Goal: Task Accomplishment & Management: Manage account settings

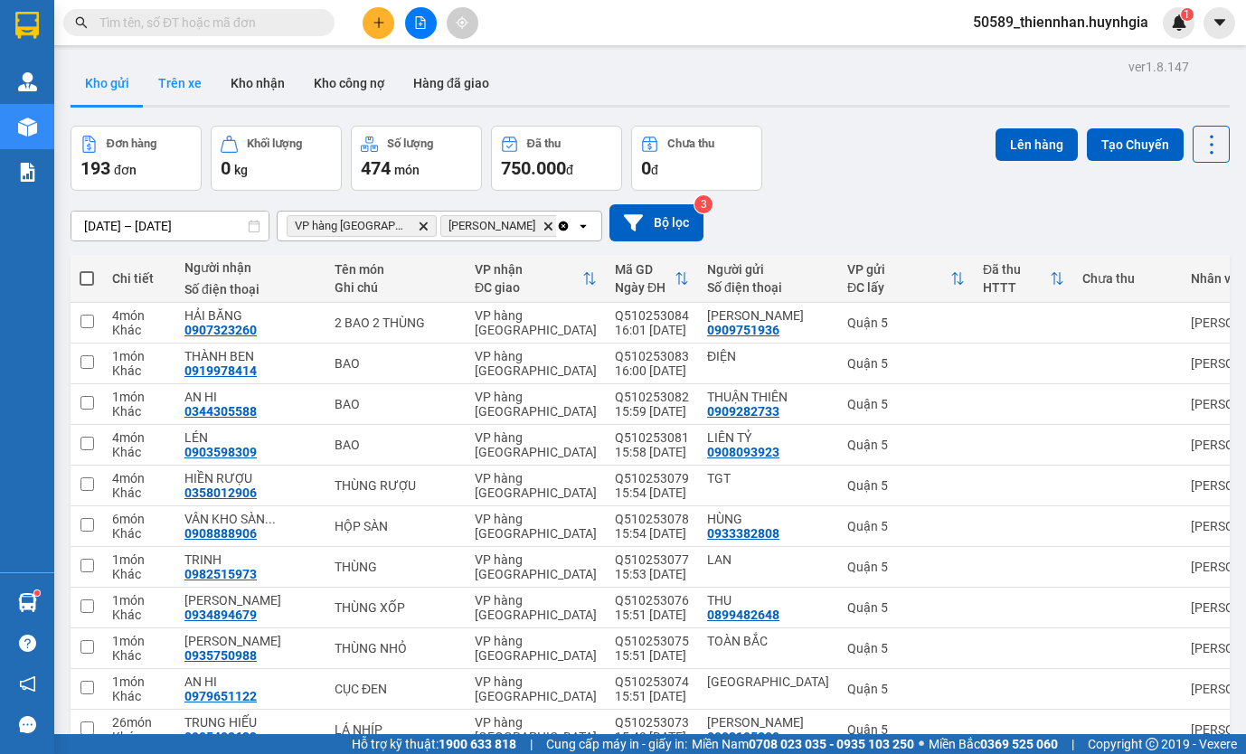
click at [189, 83] on button "Trên xe" at bounding box center [180, 82] width 72 height 43
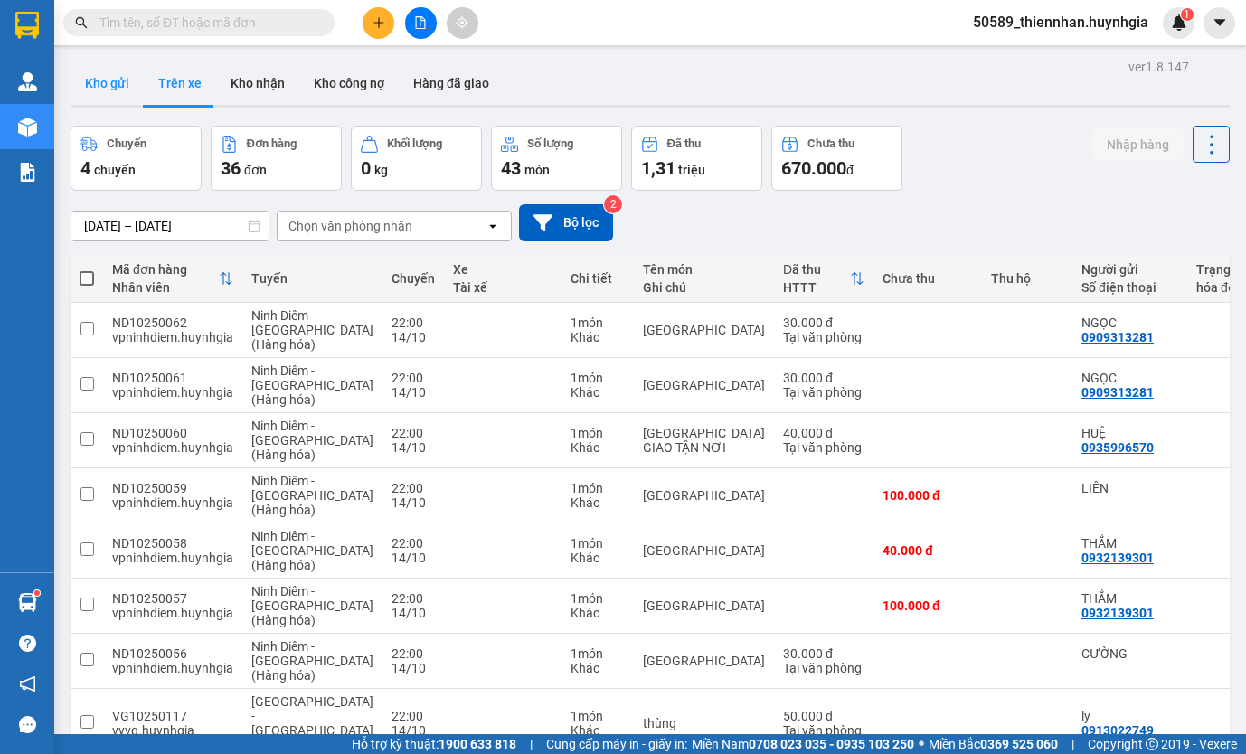
click at [115, 83] on button "Kho gửi" at bounding box center [107, 82] width 73 height 43
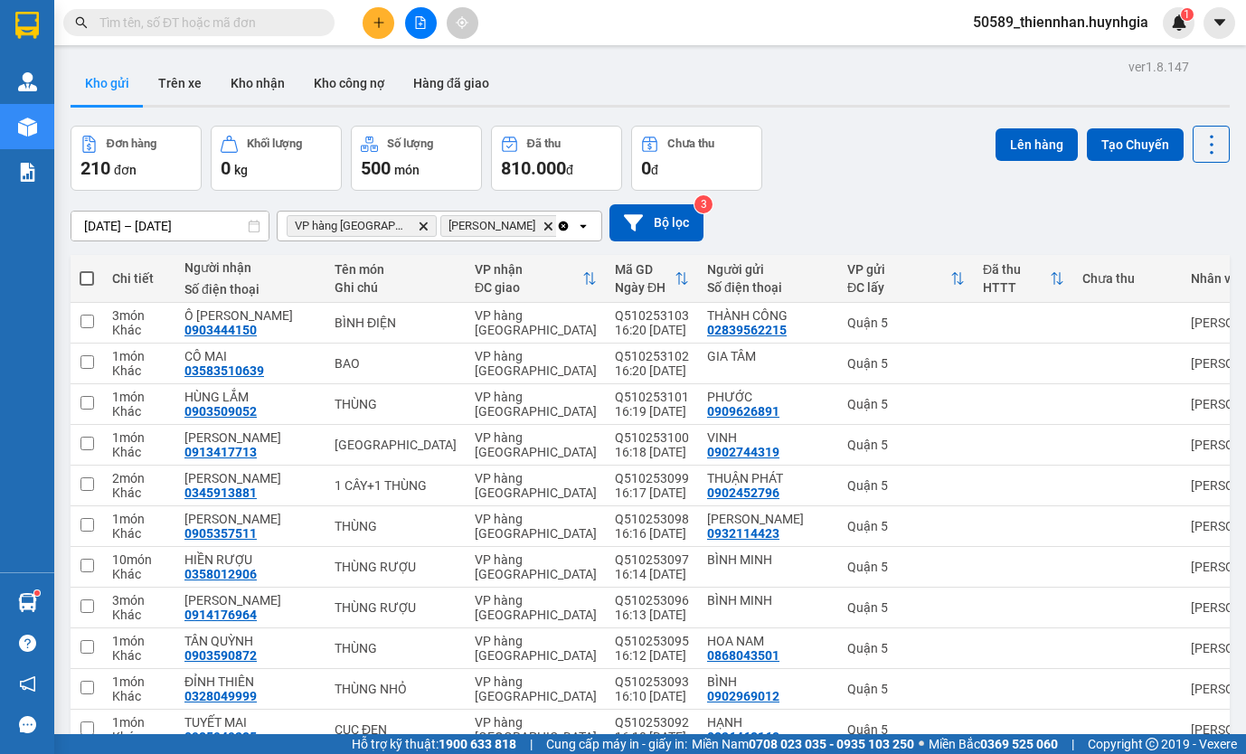
click at [1068, 20] on span "50589_thiennhan.huynhgia" at bounding box center [1060, 22] width 204 height 23
click at [1069, 61] on span "Đăng xuất" at bounding box center [1068, 56] width 166 height 20
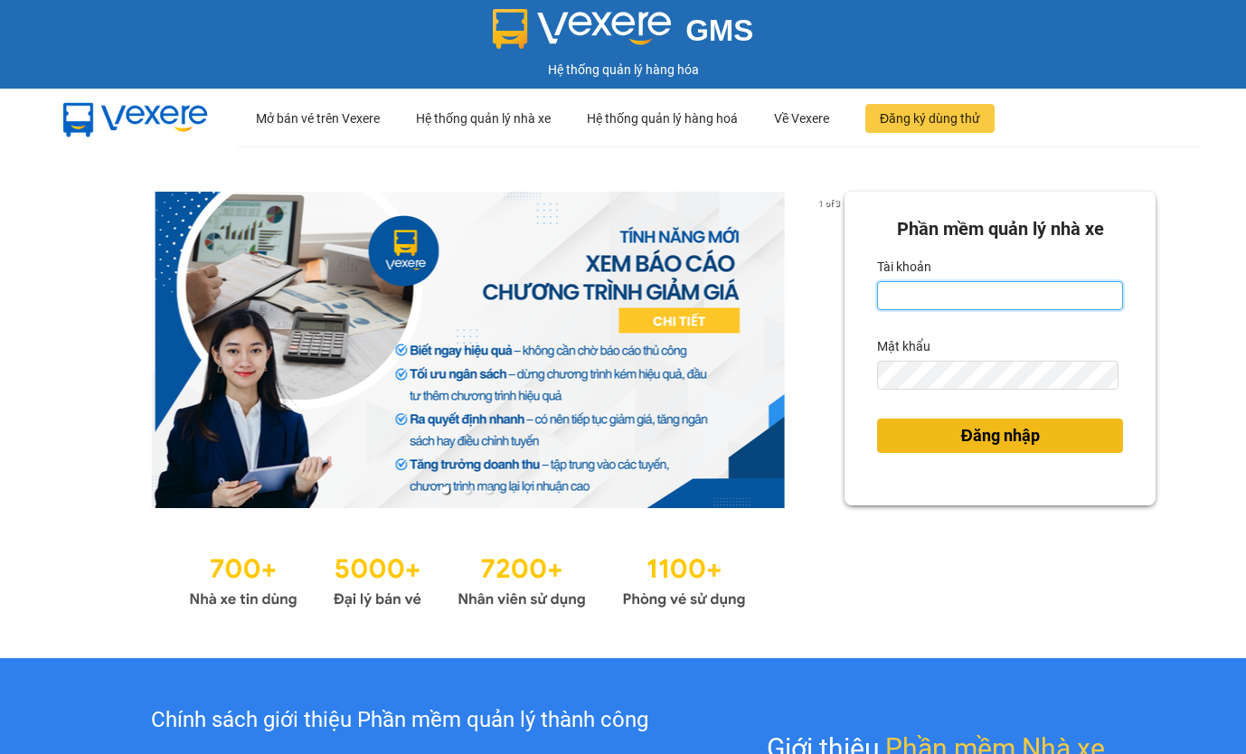
type input "thiennhan.huynhgia"
drag, startPoint x: 981, startPoint y: 446, endPoint x: 949, endPoint y: 453, distance: 32.5
click at [979, 443] on span "Đăng nhập" at bounding box center [1000, 435] width 79 height 25
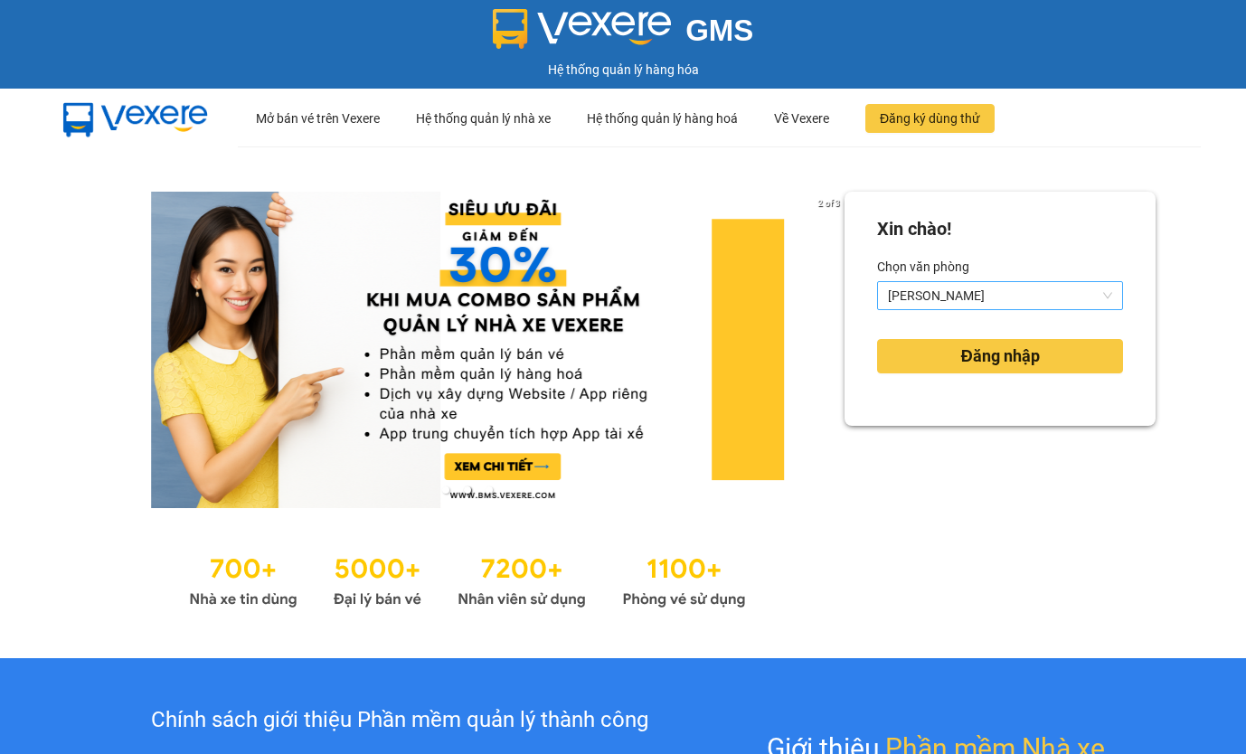
drag, startPoint x: 963, startPoint y: 301, endPoint x: 957, endPoint y: 367, distance: 66.2
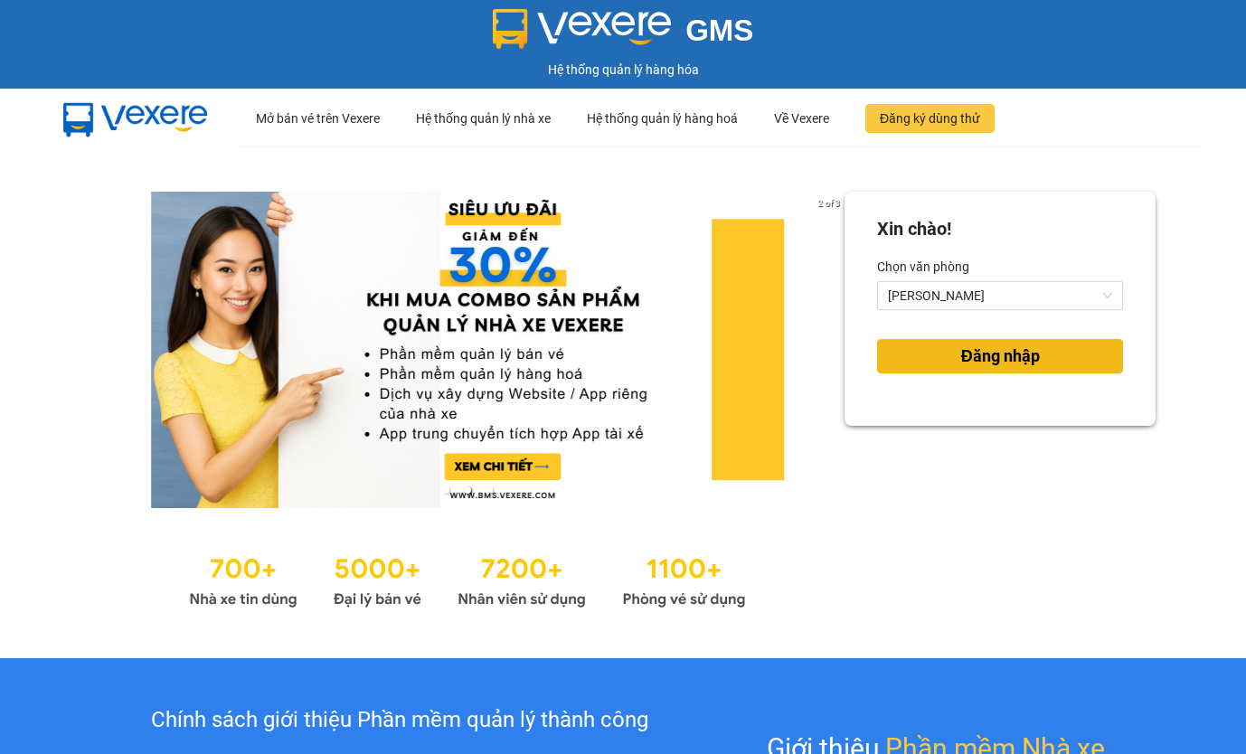
click at [963, 301] on span "[PERSON_NAME]" at bounding box center [1000, 295] width 224 height 27
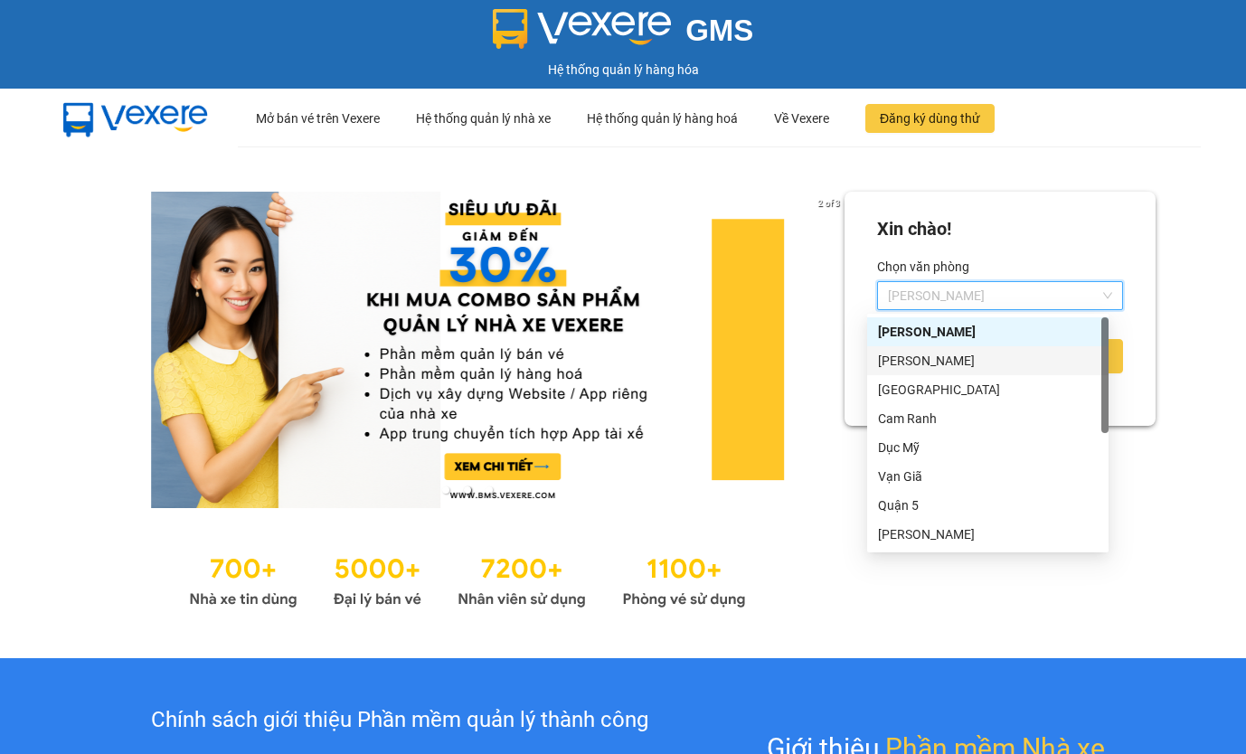
click at [938, 367] on div "[PERSON_NAME]" at bounding box center [988, 361] width 220 height 20
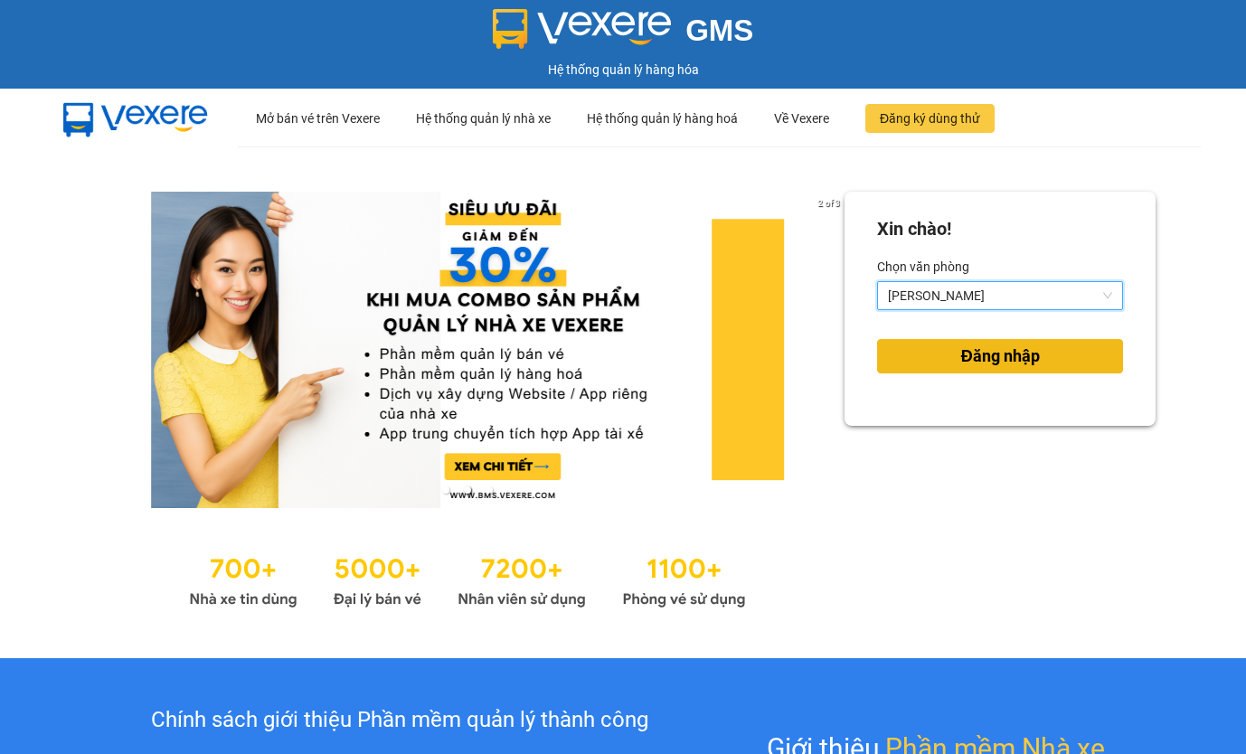
click at [940, 372] on button "Đăng nhập" at bounding box center [1000, 356] width 246 height 34
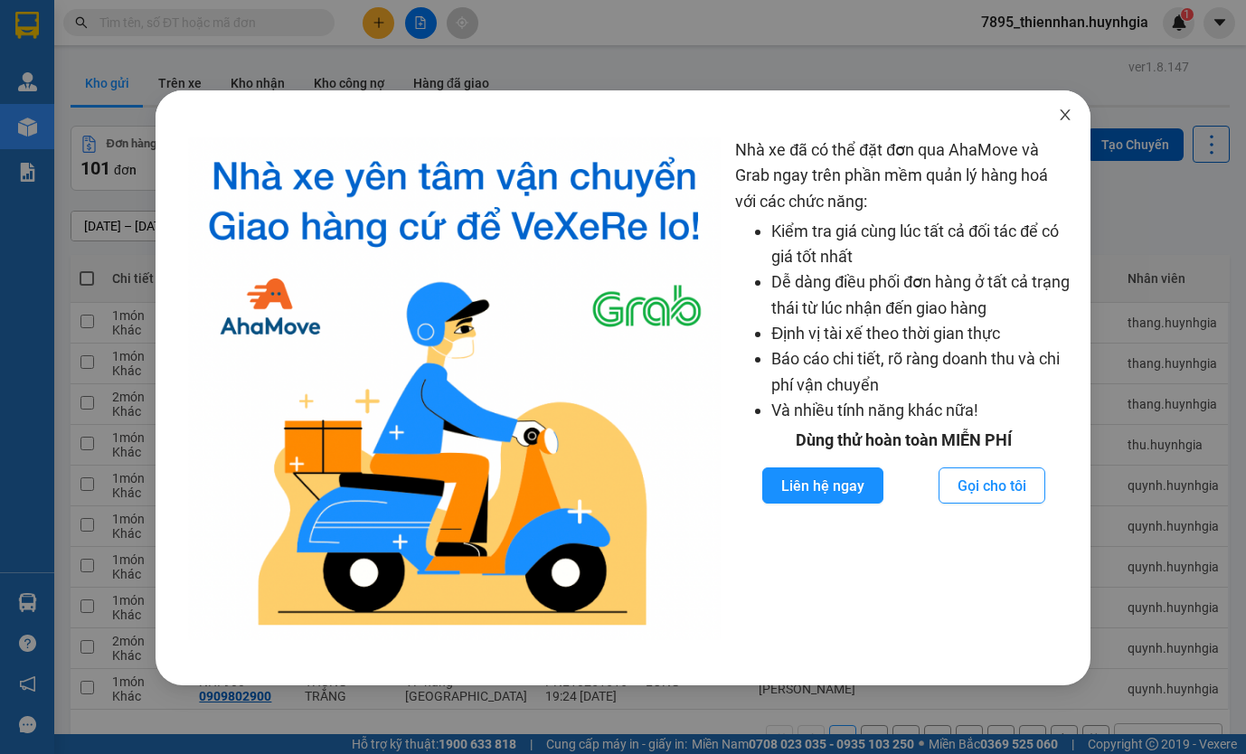
click at [1072, 118] on span "Close" at bounding box center [1065, 115] width 51 height 51
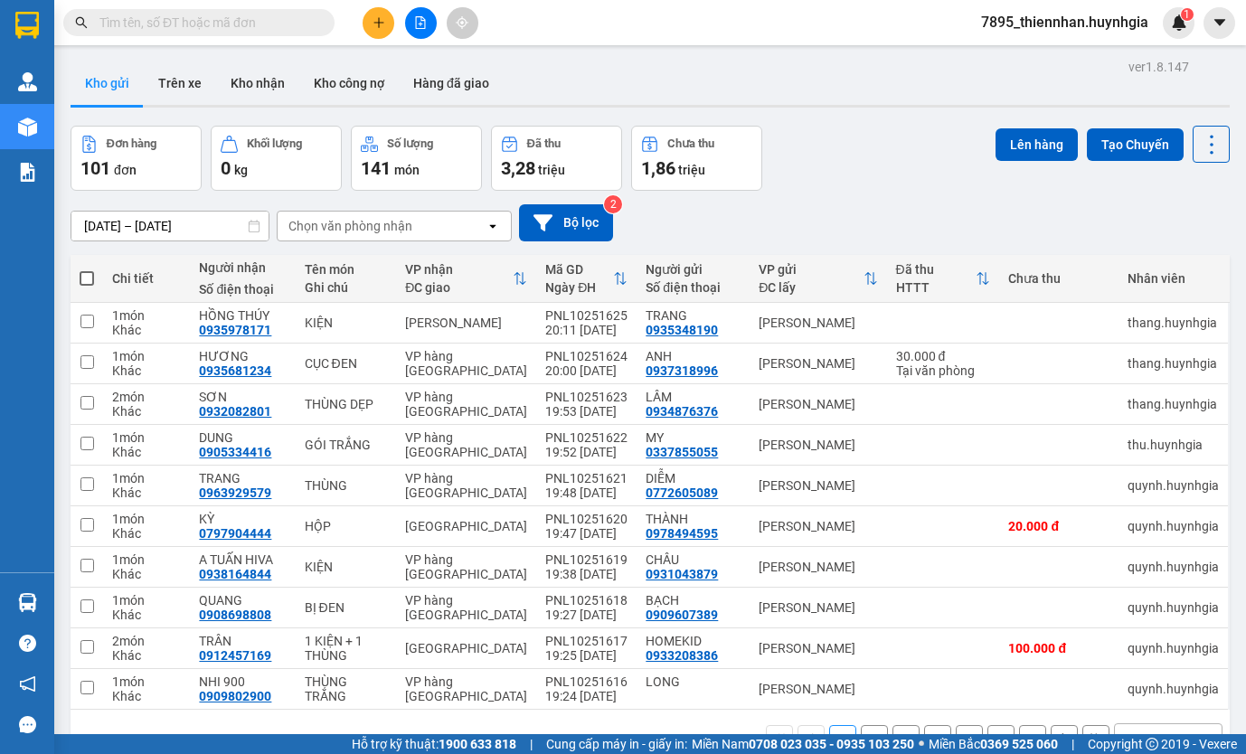
click at [351, 234] on div "Chọn văn phòng nhận" at bounding box center [350, 226] width 124 height 18
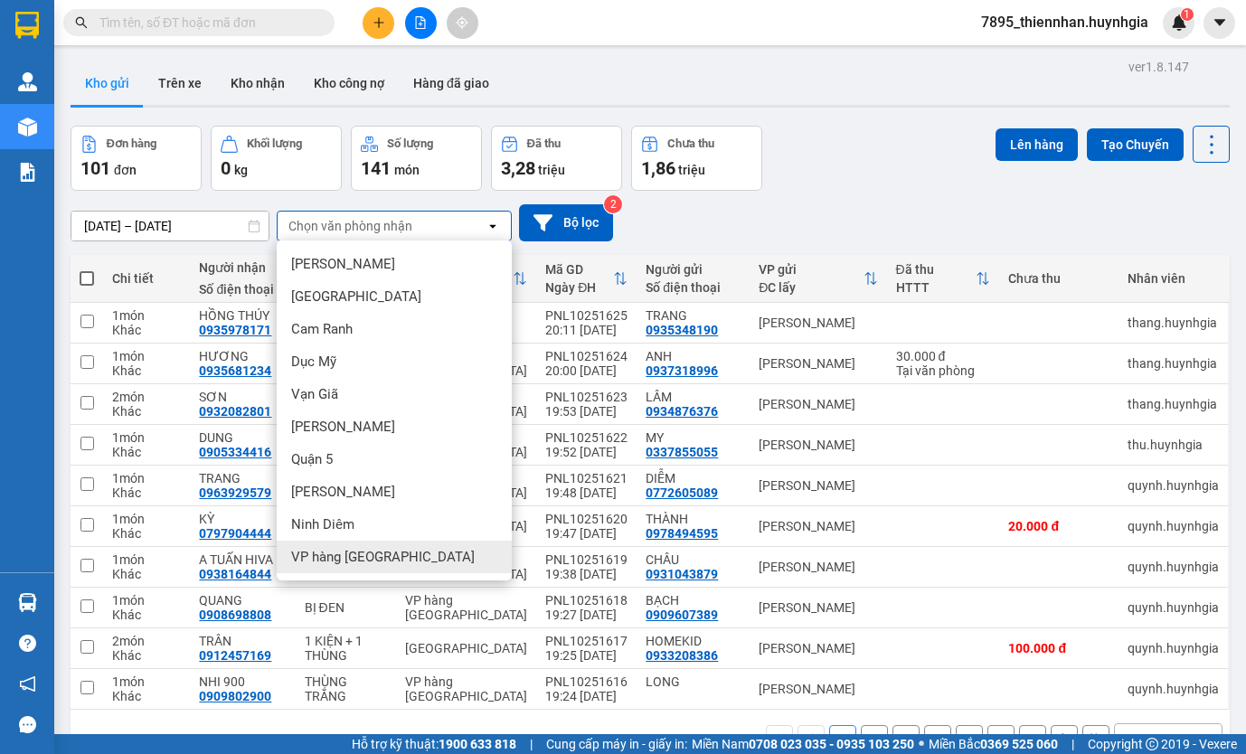
click at [347, 560] on span "VP hàng [GEOGRAPHIC_DATA]" at bounding box center [383, 557] width 184 height 18
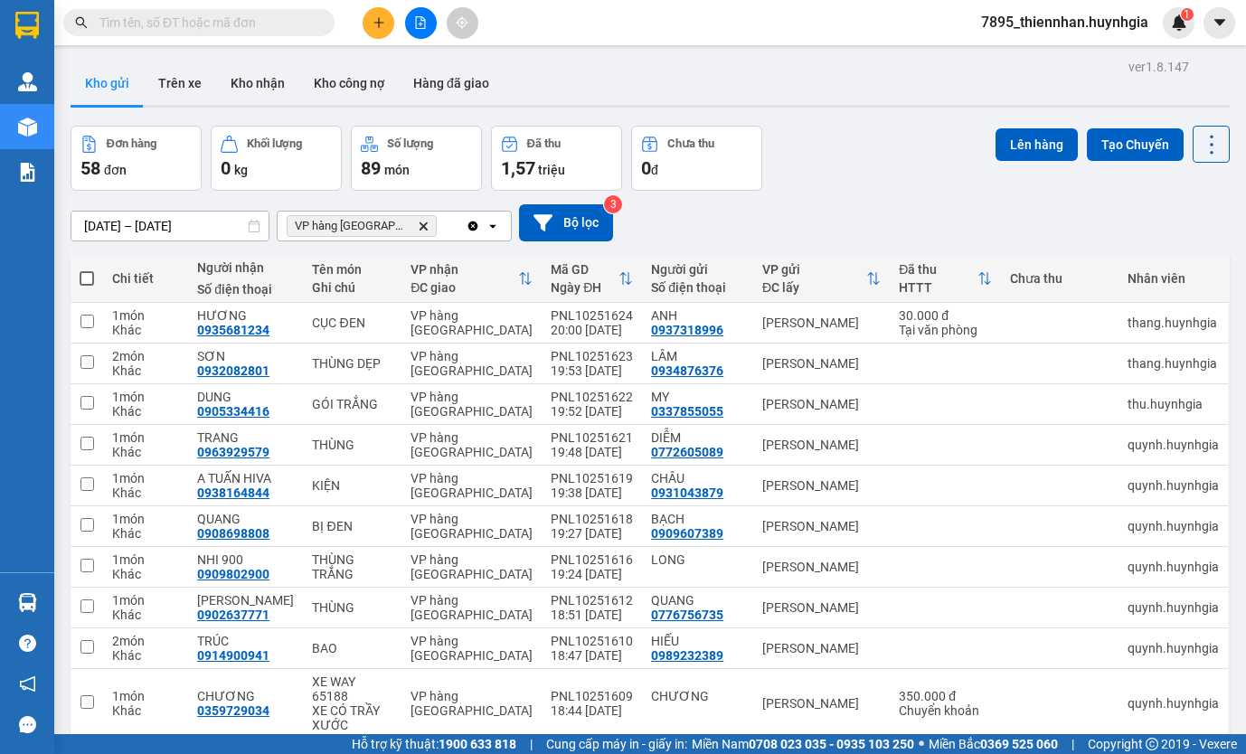
click at [488, 224] on icon "open" at bounding box center [493, 226] width 14 height 14
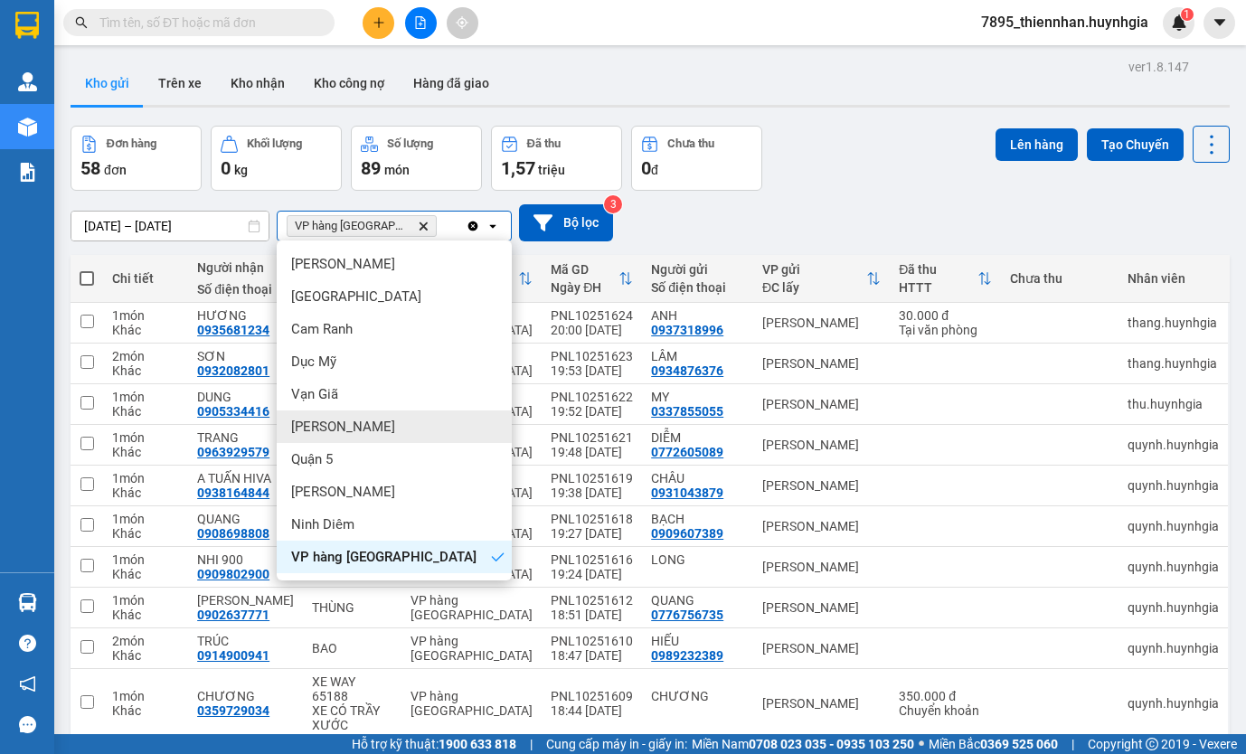
click at [362, 420] on div "[PERSON_NAME]" at bounding box center [394, 426] width 235 height 33
